Goal: Task Accomplishment & Management: Manage account settings

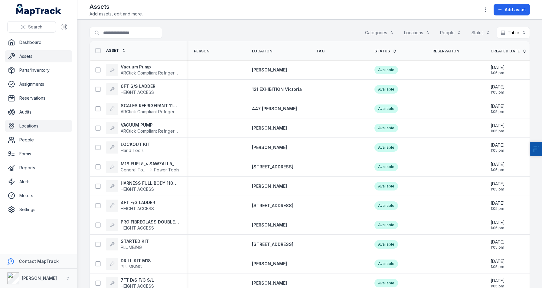
click at [33, 124] on link "Locations" at bounding box center [38, 126] width 67 height 12
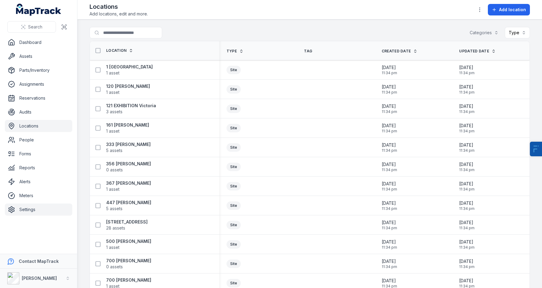
click at [31, 210] on link "Settings" at bounding box center [38, 209] width 67 height 12
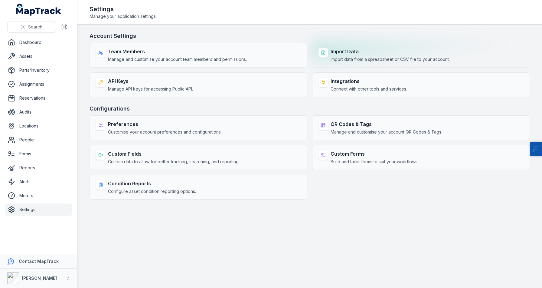
click at [380, 61] on span "Import data from a spreadsheet or CSV file to your account." at bounding box center [390, 59] width 119 height 6
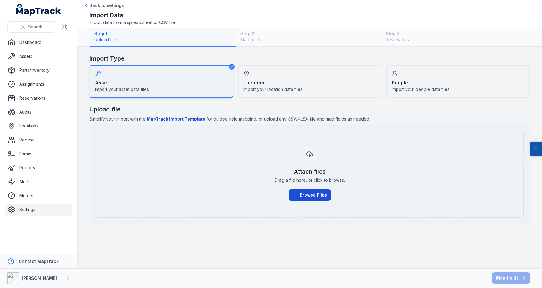
click at [322, 193] on button "Browse Files" at bounding box center [310, 194] width 42 height 11
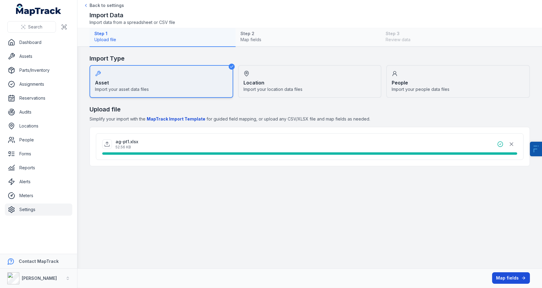
click at [508, 279] on button "Map fields" at bounding box center [511, 277] width 38 height 11
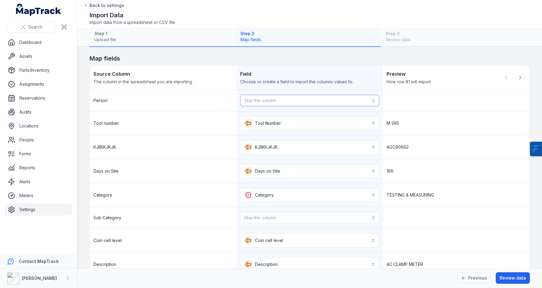
click at [287, 99] on button "Skip this column" at bounding box center [309, 100] width 139 height 11
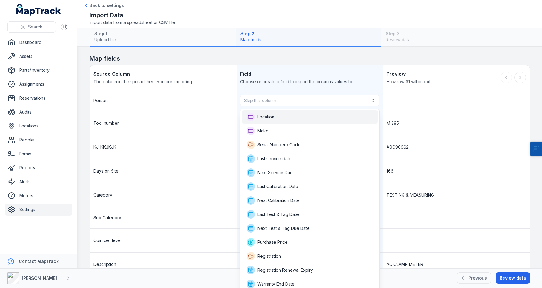
click at [280, 114] on div "Location" at bounding box center [310, 117] width 127 height 8
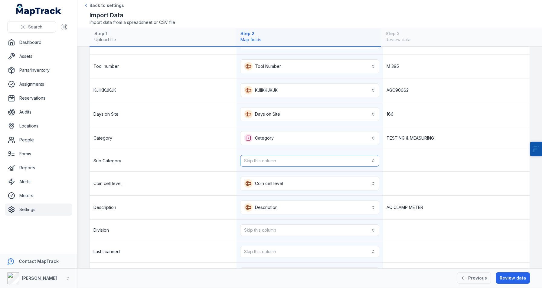
click at [267, 163] on button "Skip this column" at bounding box center [309, 160] width 139 height 11
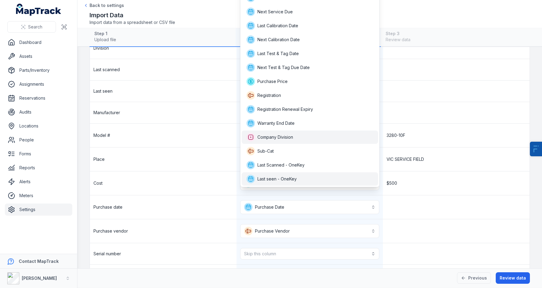
scroll to position [266, 0]
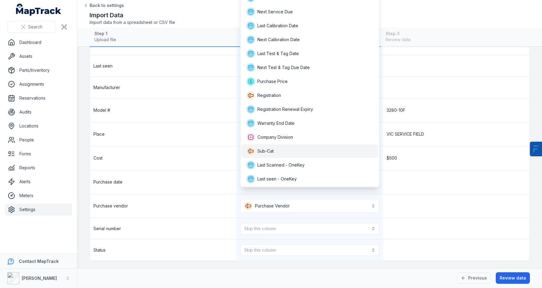
click at [283, 146] on div "Sub-Cat" at bounding box center [310, 150] width 136 height 13
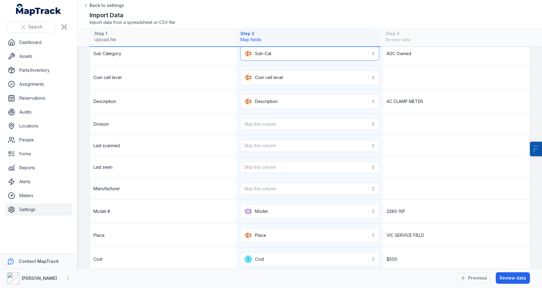
scroll to position [162, 0]
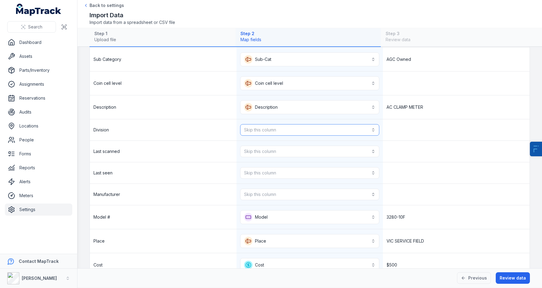
click at [271, 129] on button "Skip this column" at bounding box center [309, 129] width 139 height 11
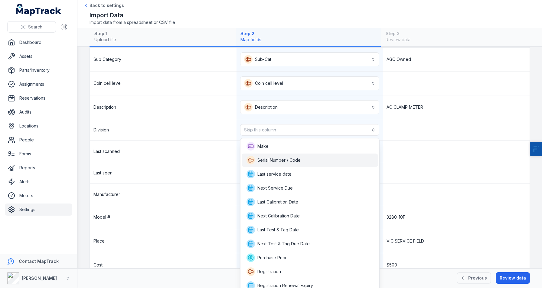
scroll to position [42, 0]
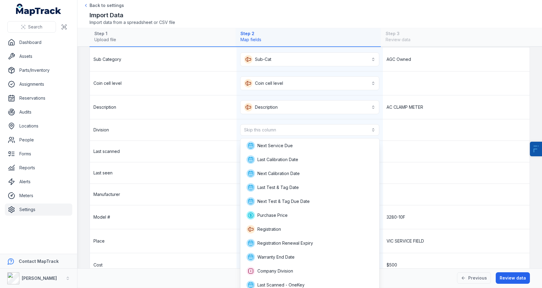
click at [178, 185] on div "**********" at bounding box center [310, 147] width 440 height 439
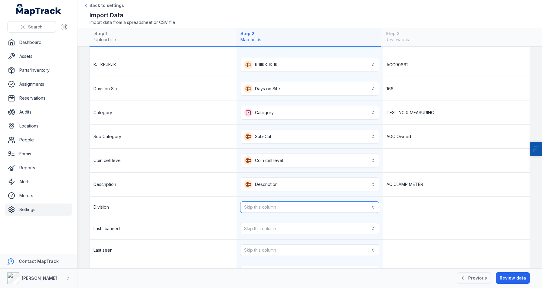
scroll to position [45, 0]
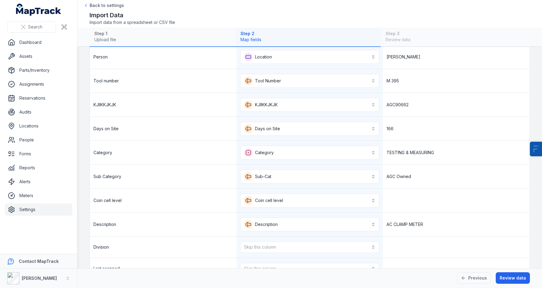
click at [111, 109] on div "KJIIKKJKJK" at bounding box center [163, 105] width 147 height 24
click at [140, 105] on div "KJIIKKJKJK" at bounding box center [163, 105] width 147 height 24
click at [202, 136] on div "Days on Site" at bounding box center [163, 129] width 147 height 24
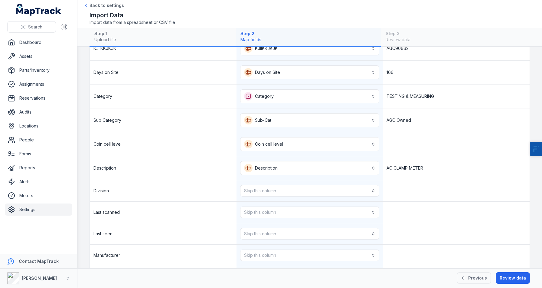
scroll to position [134, 0]
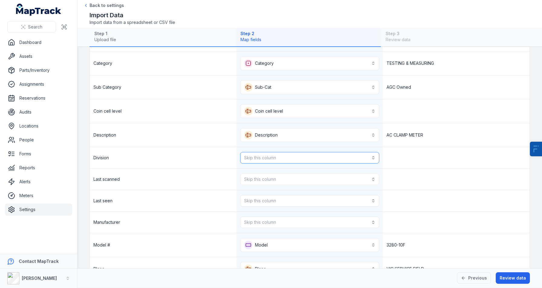
click at [277, 161] on button "Skip this column" at bounding box center [309, 157] width 139 height 11
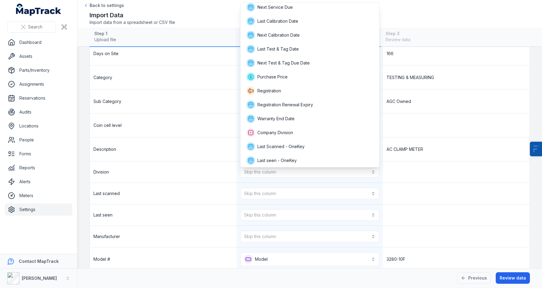
scroll to position [45, 0]
click at [242, 186] on div "**********" at bounding box center [310, 189] width 440 height 439
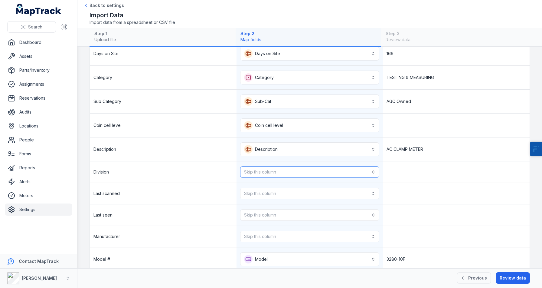
click at [259, 170] on button "Skip this column" at bounding box center [309, 171] width 139 height 11
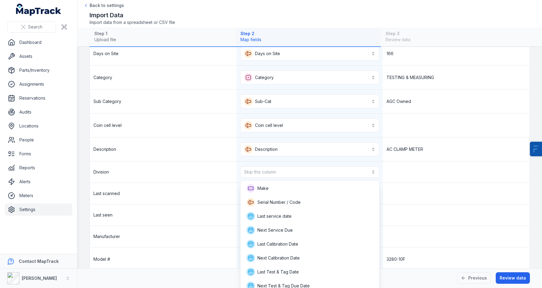
click at [177, 203] on div "**********" at bounding box center [310, 189] width 440 height 439
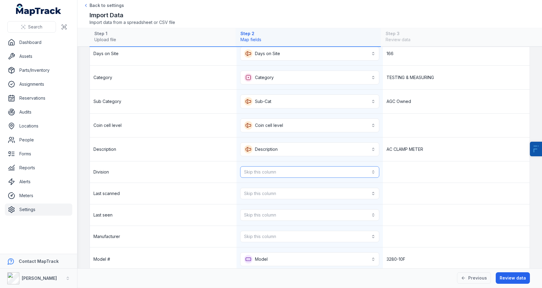
scroll to position [140, 0]
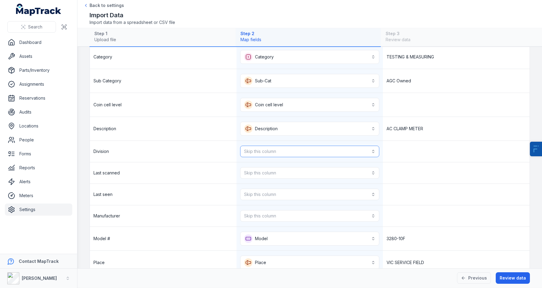
click at [271, 155] on button "Skip this column" at bounding box center [309, 151] width 139 height 11
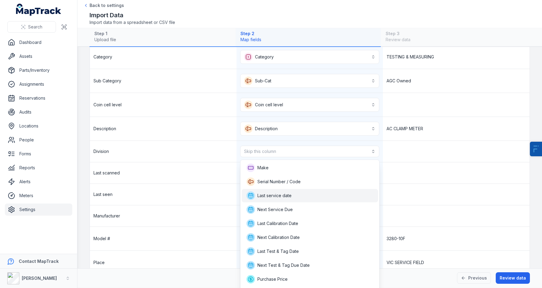
scroll to position [80, 0]
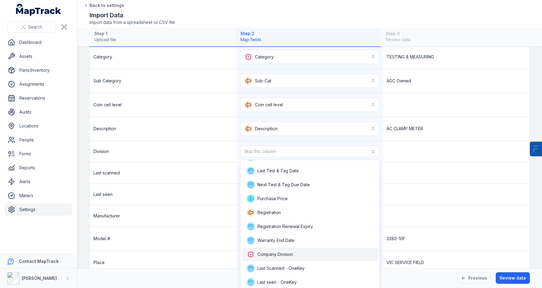
click at [282, 248] on div "Company Division" at bounding box center [310, 253] width 136 height 13
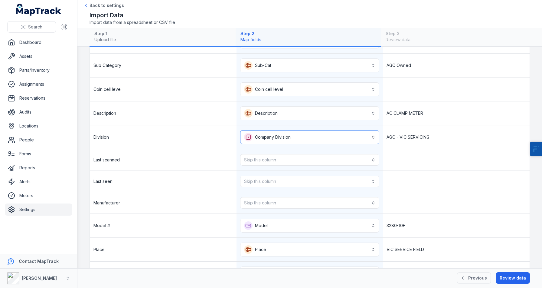
scroll to position [156, 0]
click at [263, 150] on div "Skip this column" at bounding box center [310, 159] width 147 height 21
click at [272, 156] on button "Skip this column" at bounding box center [309, 158] width 139 height 11
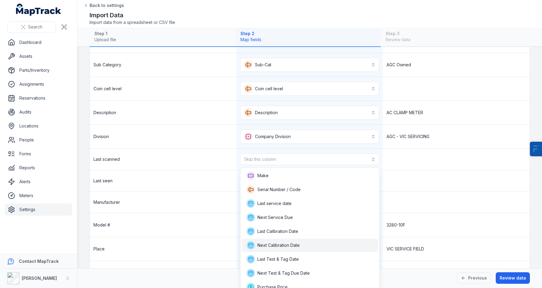
scroll to position [74, 0]
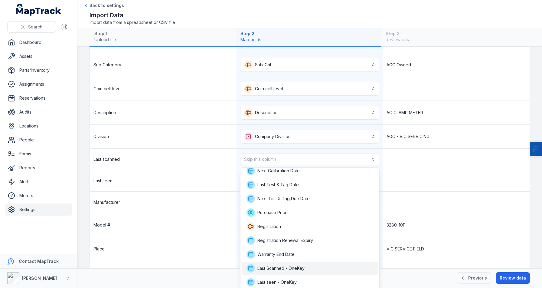
click at [288, 274] on div "Last Scanned - OneKey" at bounding box center [310, 267] width 136 height 13
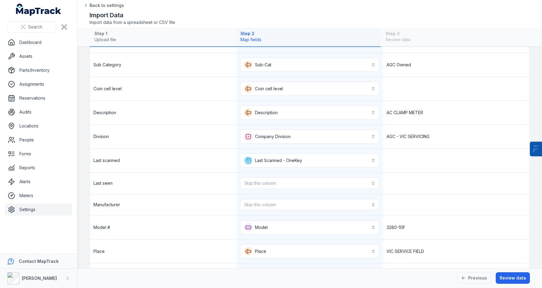
click at [309, 176] on div "Skip this column" at bounding box center [310, 182] width 147 height 21
click at [305, 183] on button "Skip this column" at bounding box center [309, 182] width 139 height 11
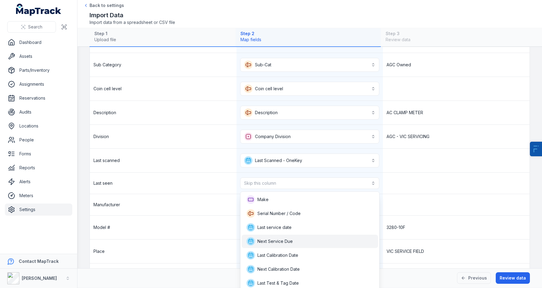
scroll to position [84, 0]
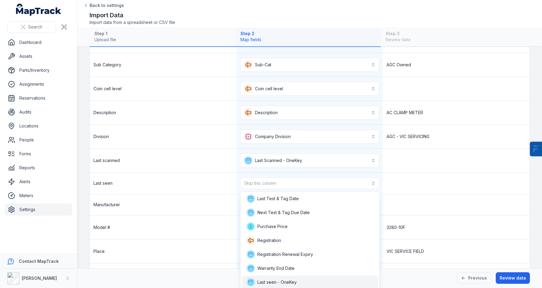
click at [287, 284] on span "Last seen - OneKey" at bounding box center [276, 282] width 39 height 6
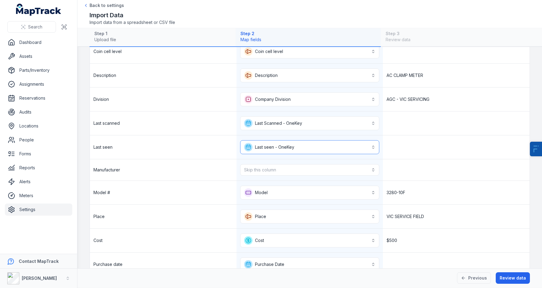
scroll to position [198, 0]
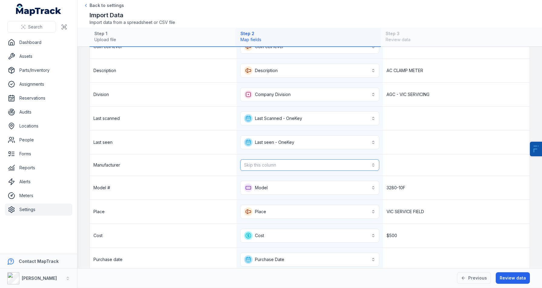
click at [281, 163] on button "Skip this column" at bounding box center [309, 164] width 139 height 11
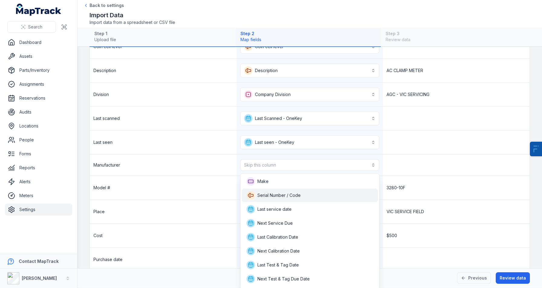
scroll to position [0, 0]
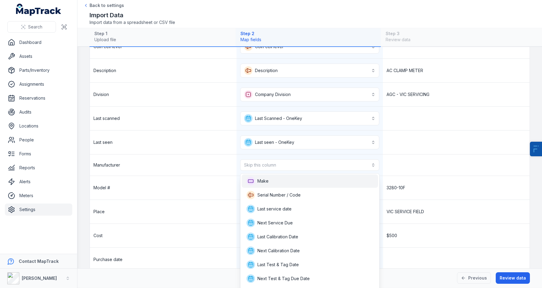
click at [286, 183] on div "Make" at bounding box center [310, 181] width 127 height 8
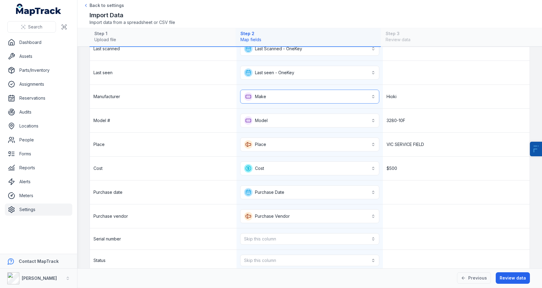
scroll to position [278, 0]
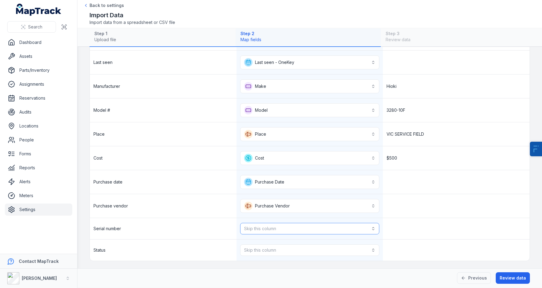
click at [287, 223] on button "Skip this column" at bounding box center [309, 228] width 139 height 11
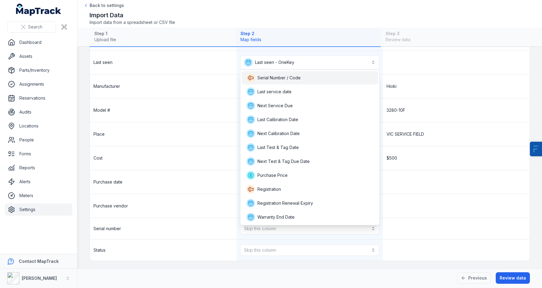
click at [283, 78] on span "Serial Number / Code" at bounding box center [278, 78] width 43 height 6
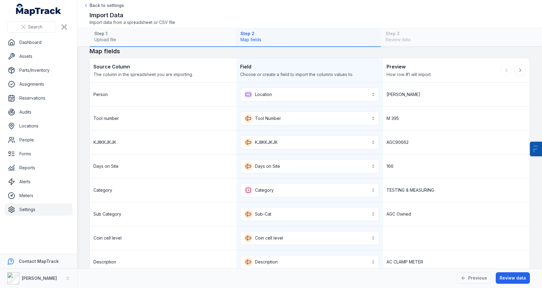
scroll to position [0, 0]
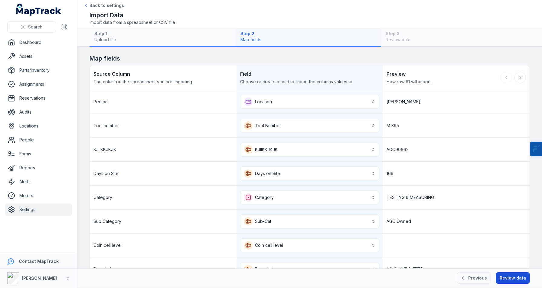
click at [505, 280] on button "Review data" at bounding box center [513, 277] width 34 height 11
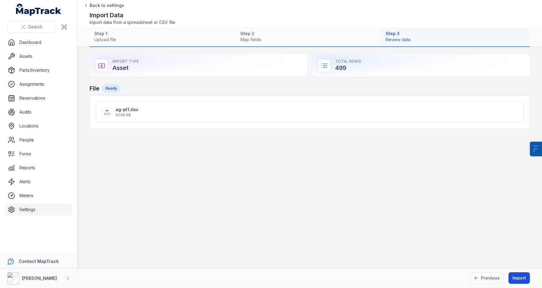
click at [517, 274] on button "Import" at bounding box center [519, 277] width 21 height 11
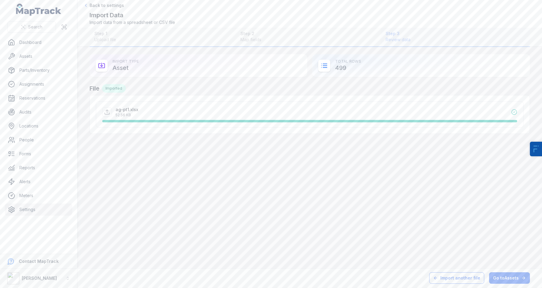
click at [460, 281] on button "Import another file" at bounding box center [456, 277] width 55 height 11
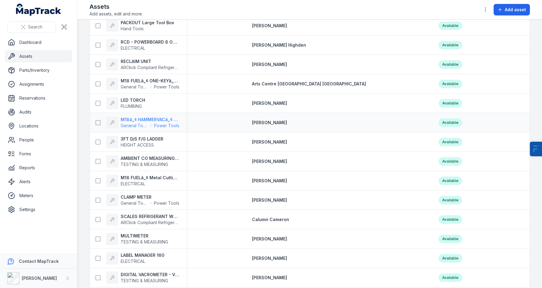
scroll to position [173, 0]
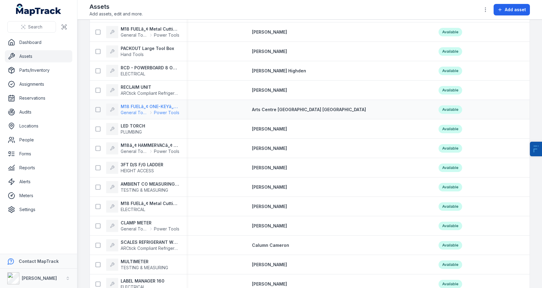
click at [148, 106] on strong "M18 FUELâ„¢ ONE-KEYâ„¢ 1/4" HEX Impact Driver (Tool Only)" at bounding box center [150, 106] width 59 height 6
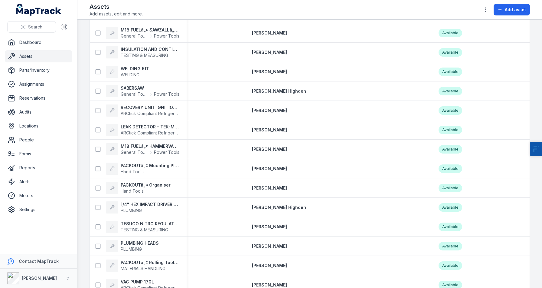
scroll to position [806, 0]
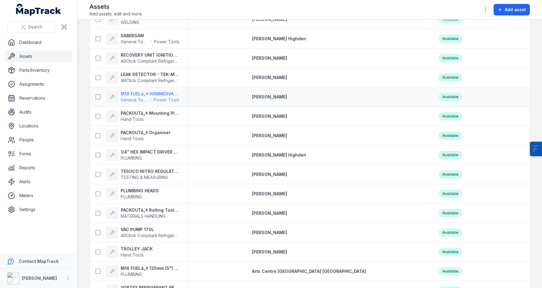
click at [166, 95] on strong "M18 FUELâ„¢ HAMMERVACâ„¢ 28mm Dedicated Dust Extractor (Tool Only)" at bounding box center [150, 94] width 59 height 6
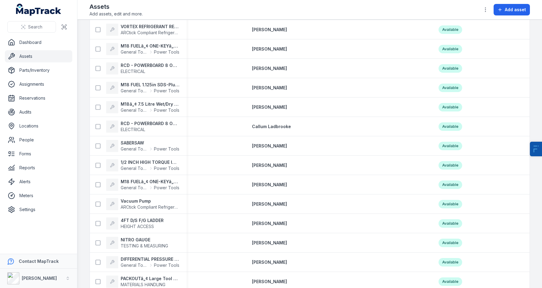
scroll to position [1074, 0]
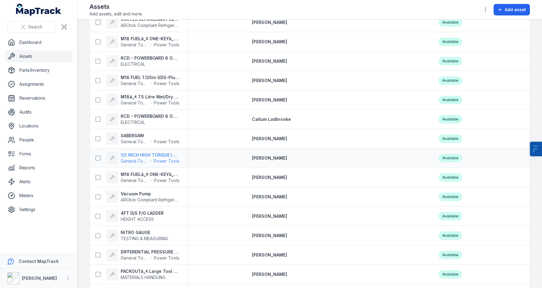
click at [155, 155] on strong "1/2 INCH HIGH TORQUE IMPACT WRENCH FRICTION RING" at bounding box center [150, 155] width 59 height 6
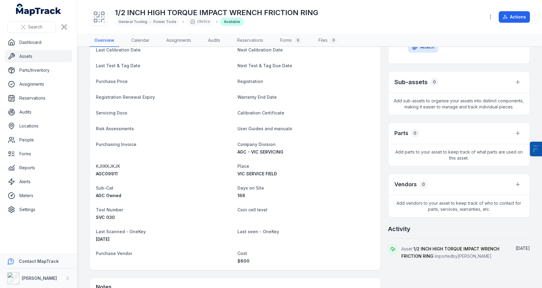
scroll to position [115, 0]
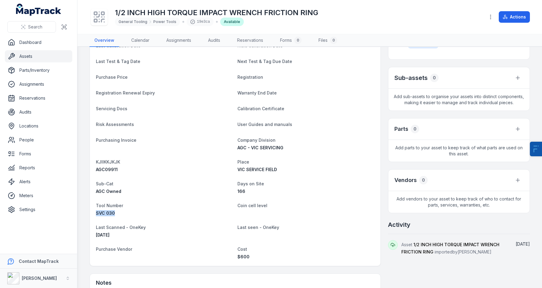
drag, startPoint x: 95, startPoint y: 212, endPoint x: 123, endPoint y: 210, distance: 27.9
click at [123, 210] on div "Category General Tooling Power Tools Description 1/2 INCH HIGH TORQUE IMPACT WR…" at bounding box center [235, 113] width 291 height 305
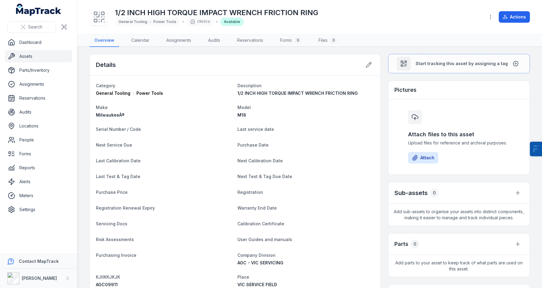
scroll to position [0, 0]
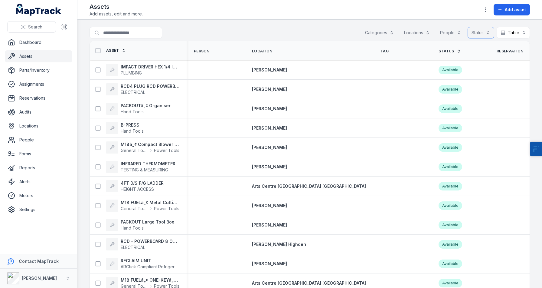
click at [482, 38] on button "Status" at bounding box center [481, 32] width 27 height 11
click at [291, 14] on div "Toggle Navigation Assets Add assets, edit and more. Add asset Search for assets…" at bounding box center [309, 144] width 465 height 288
click at [323, 25] on main "Search for assets Categories Locations People Status Table ***** Asset Person L…" at bounding box center [309, 154] width 465 height 268
click at [486, 9] on icon "button" at bounding box center [486, 10] width 6 height 6
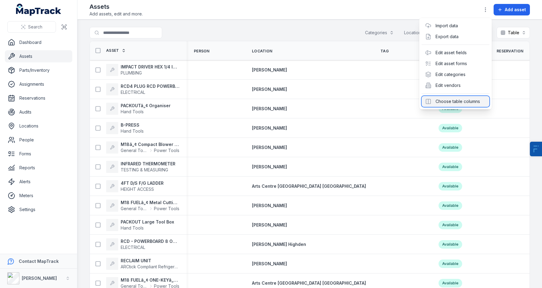
click at [460, 98] on div "Choose table columns" at bounding box center [456, 101] width 68 height 11
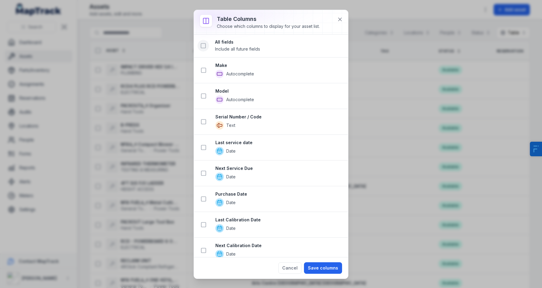
click at [201, 42] on button at bounding box center [203, 45] width 11 height 11
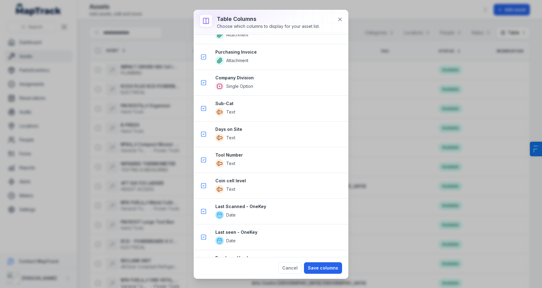
scroll to position [1503, 0]
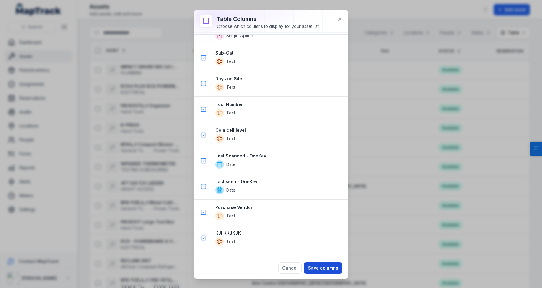
click at [325, 270] on button "Save columns" at bounding box center [323, 267] width 38 height 11
